Goal: Task Accomplishment & Management: Manage account settings

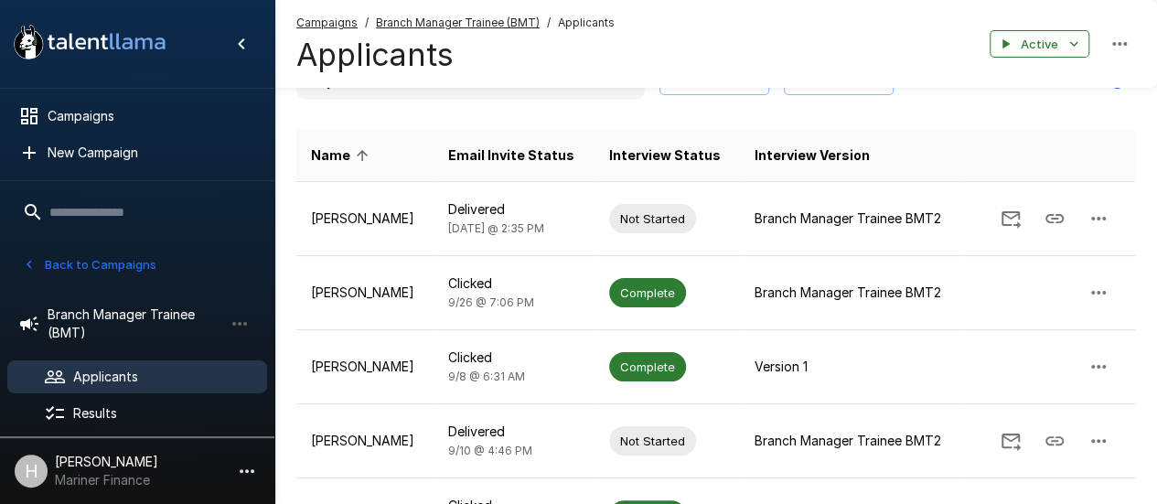
scroll to position [106, 0]
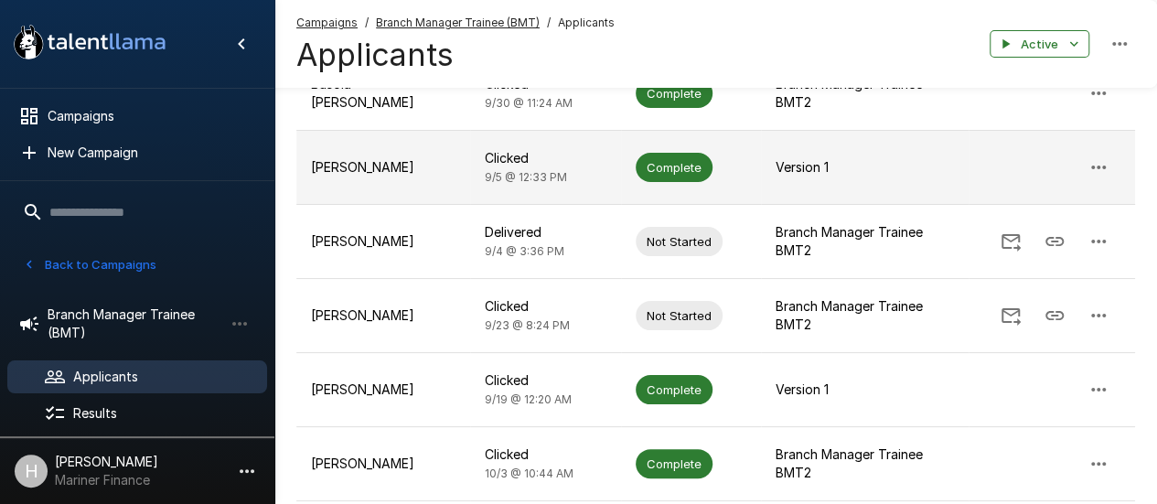
scroll to position [640, 0]
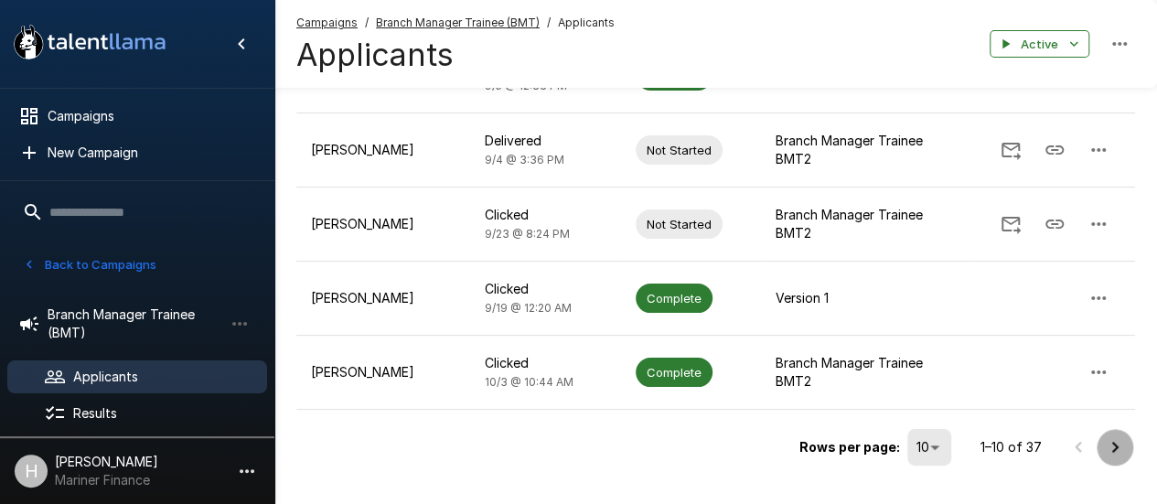
click at [1123, 436] on icon "Go to next page" at bounding box center [1115, 447] width 22 height 22
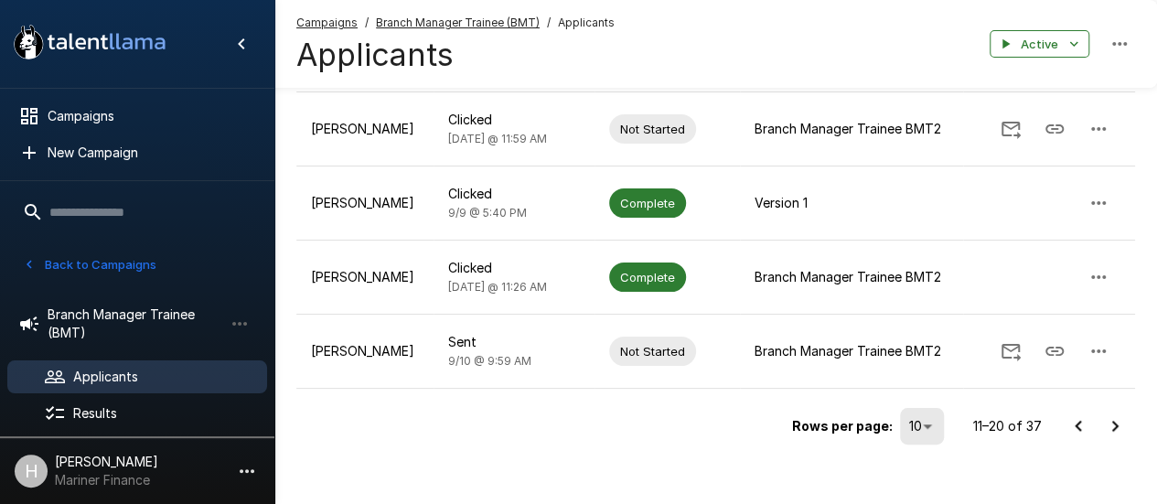
click at [1129, 430] on button "Go to next page" at bounding box center [1115, 426] width 37 height 37
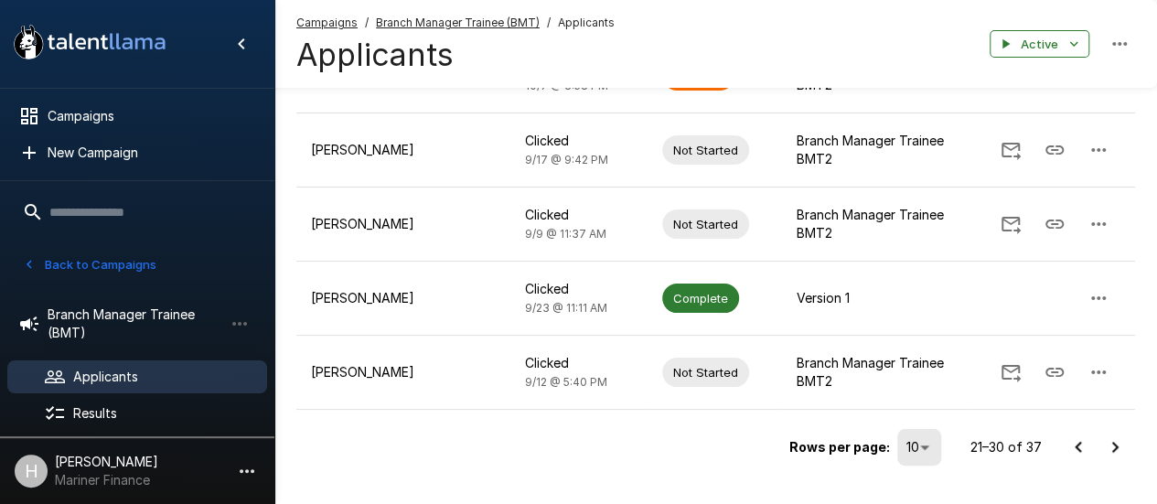
click at [1121, 436] on icon "Go to next page" at bounding box center [1115, 447] width 22 height 22
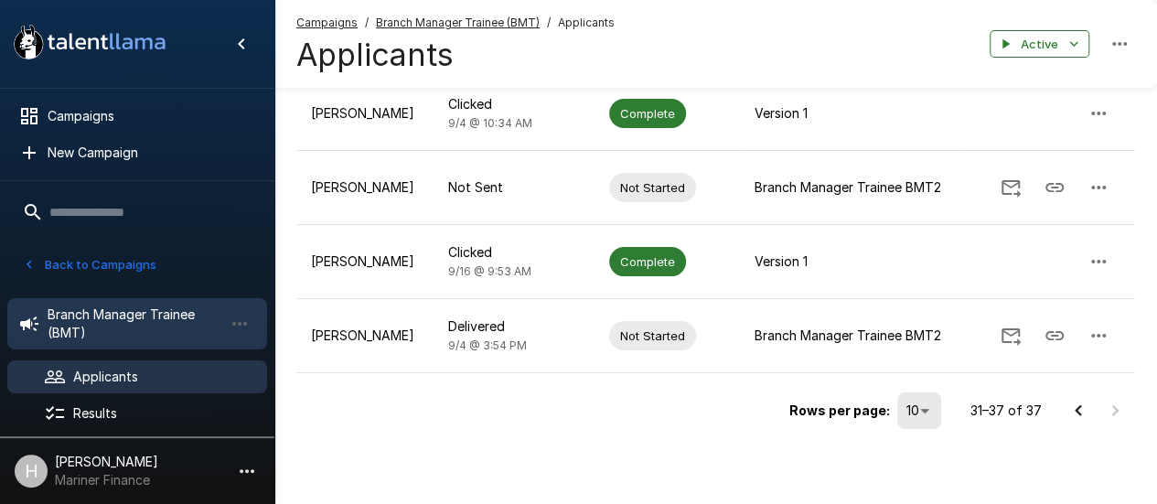
scroll to position [342, 0]
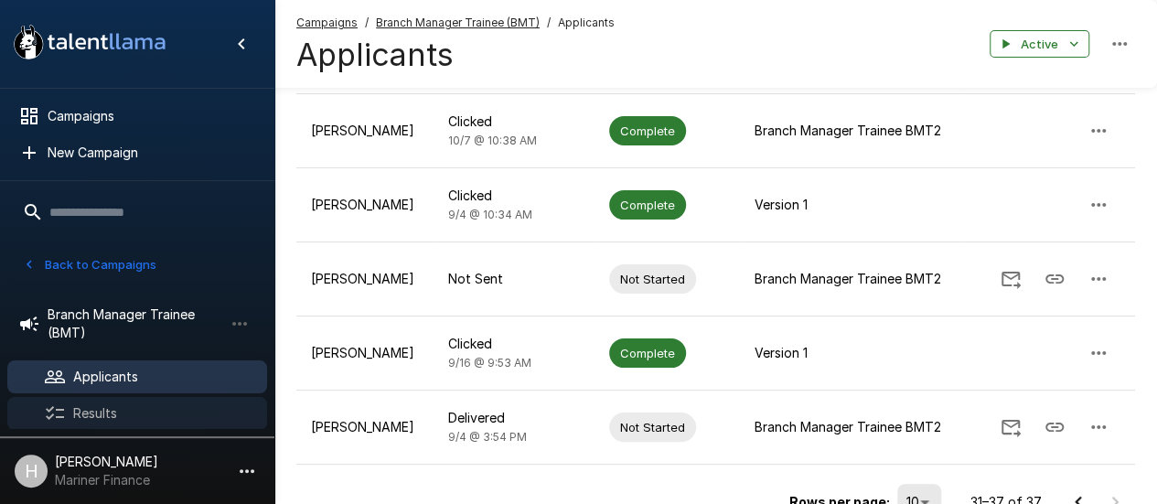
click at [98, 410] on span "Results" at bounding box center [162, 413] width 179 height 18
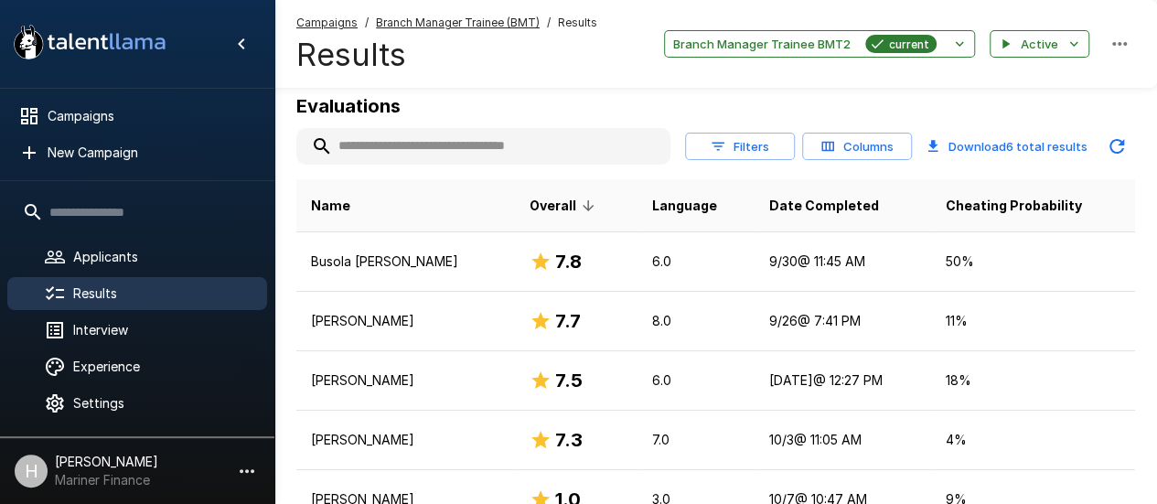
scroll to position [183, 0]
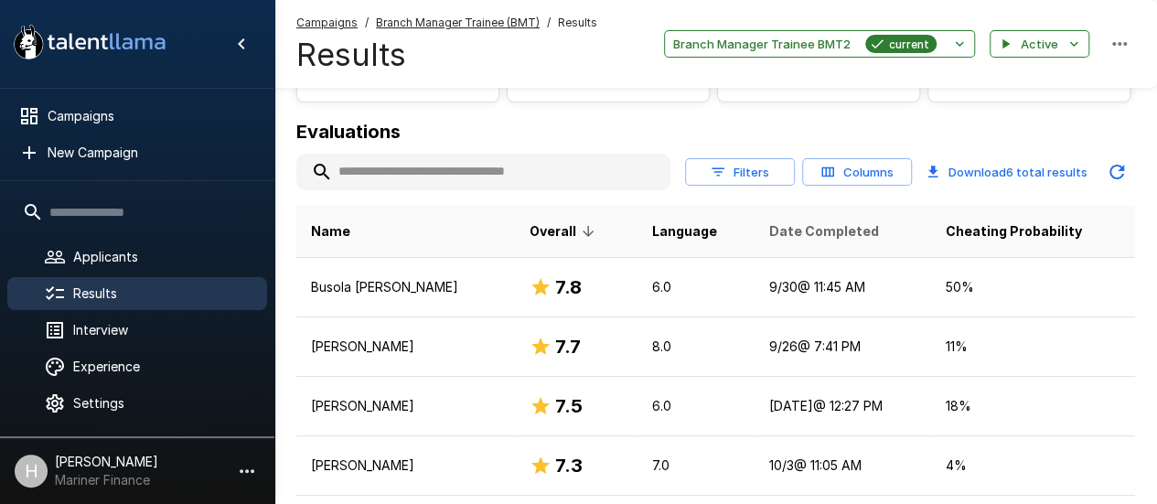
click at [818, 239] on span "Date Completed" at bounding box center [824, 231] width 110 height 22
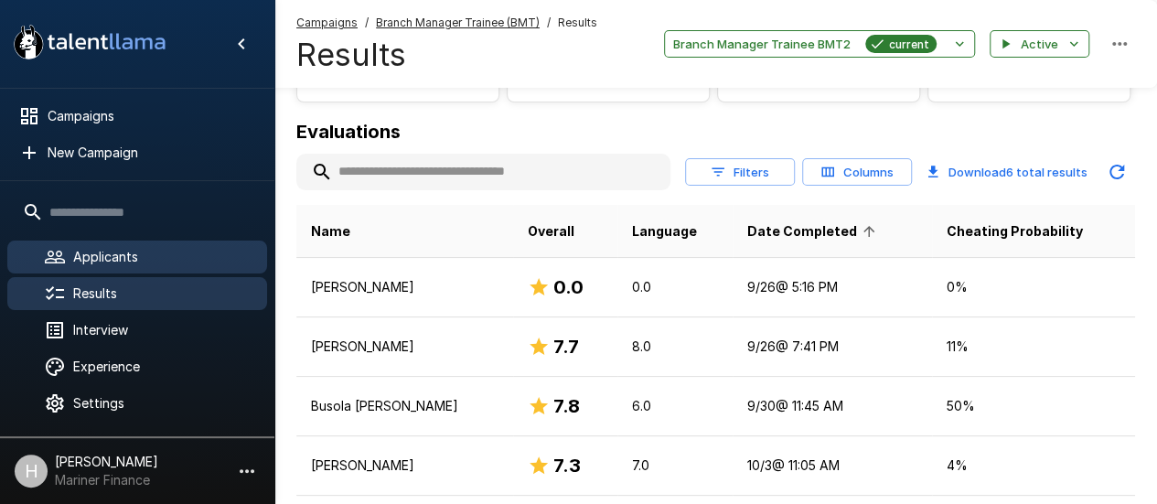
click at [106, 264] on span "Applicants" at bounding box center [162, 257] width 179 height 18
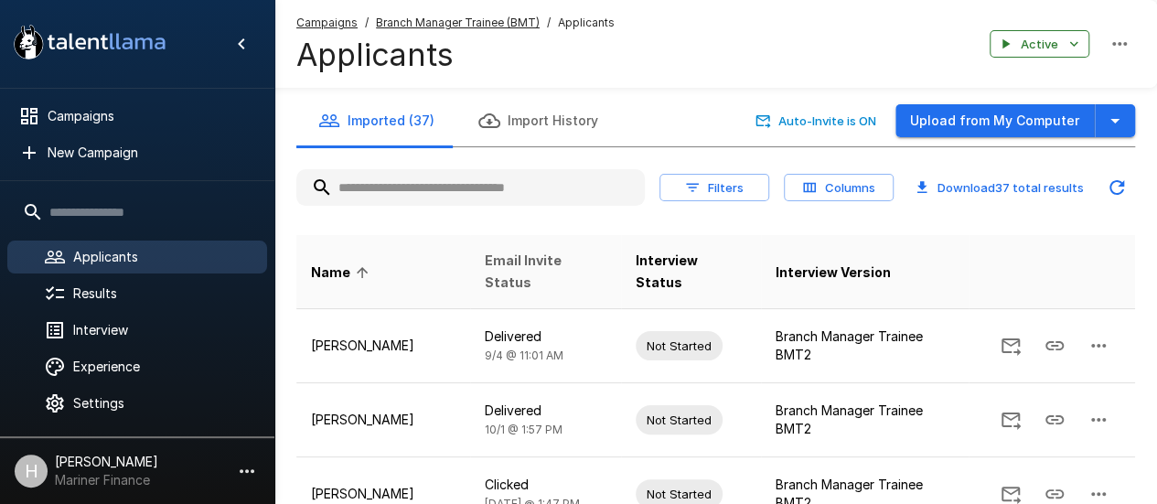
click at [542, 266] on span "Email Invite Status" at bounding box center [546, 272] width 122 height 44
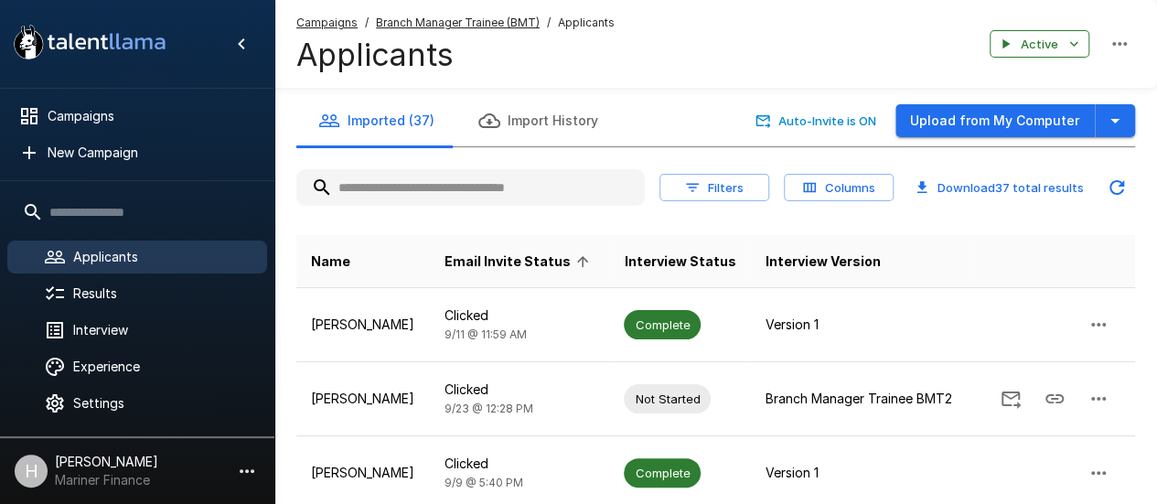
click at [491, 264] on span "Email Invite Status" at bounding box center [520, 262] width 150 height 22
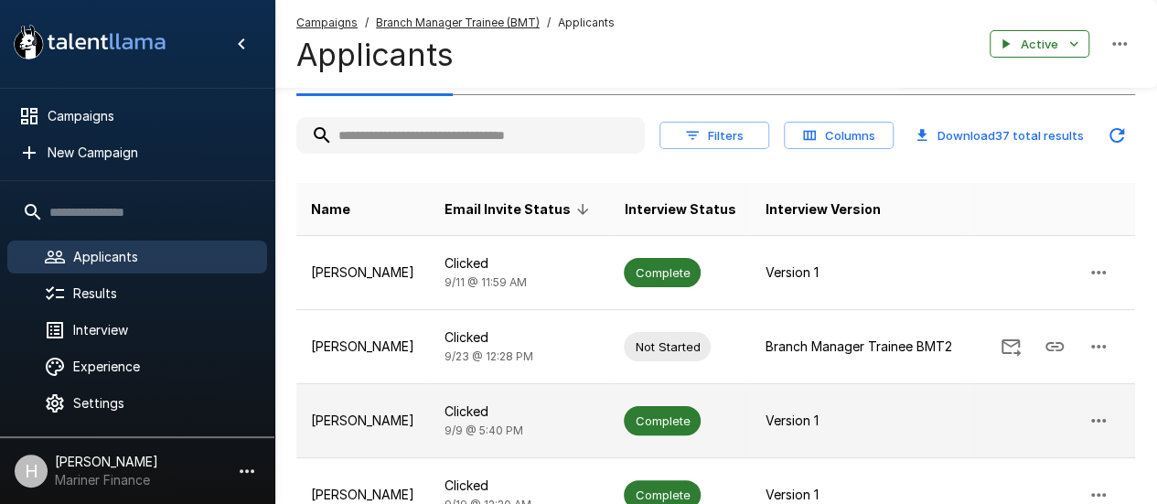
scroll to position [91, 0]
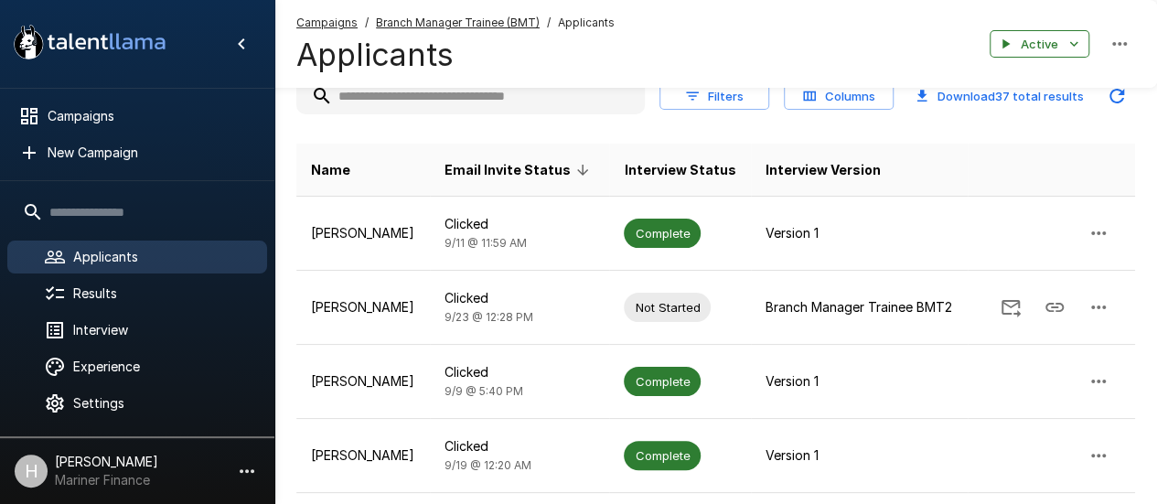
click at [505, 170] on span "Email Invite Status" at bounding box center [520, 170] width 150 height 22
click at [524, 175] on span "Email Invite Status" at bounding box center [520, 170] width 150 height 22
click at [487, 177] on span "Email Invite Status" at bounding box center [520, 170] width 150 height 22
click at [307, 173] on th "Name" at bounding box center [363, 170] width 134 height 53
click at [328, 168] on span "Name" at bounding box center [330, 170] width 39 height 22
